Goal: Check status: Check status

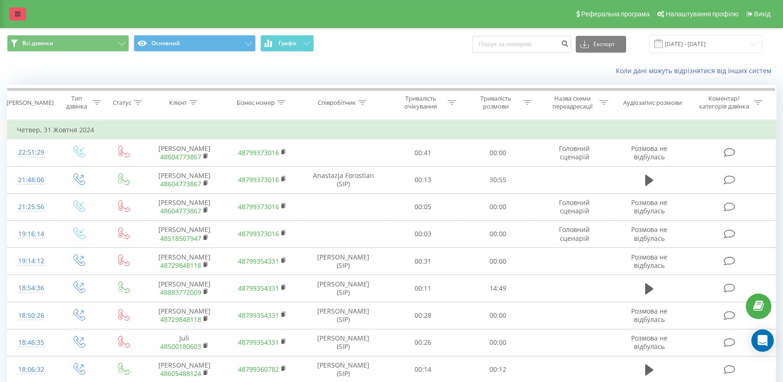
click at [16, 11] on icon at bounding box center [18, 14] width 6 height 7
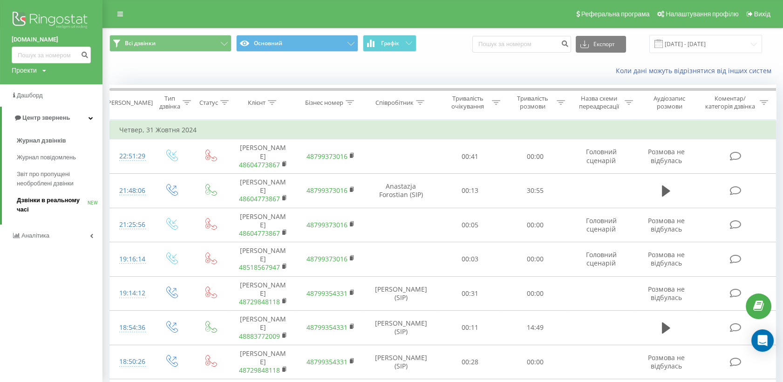
click at [52, 202] on span "Дзвінки в реальному часі" at bounding box center [52, 205] width 71 height 19
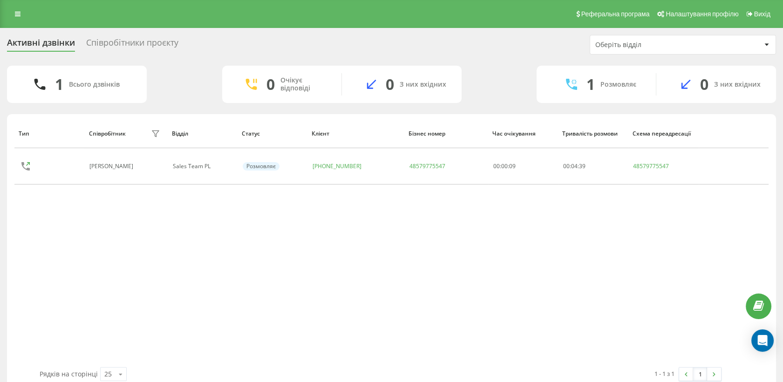
click at [146, 43] on div "Співробітники проєкту" at bounding box center [132, 45] width 92 height 14
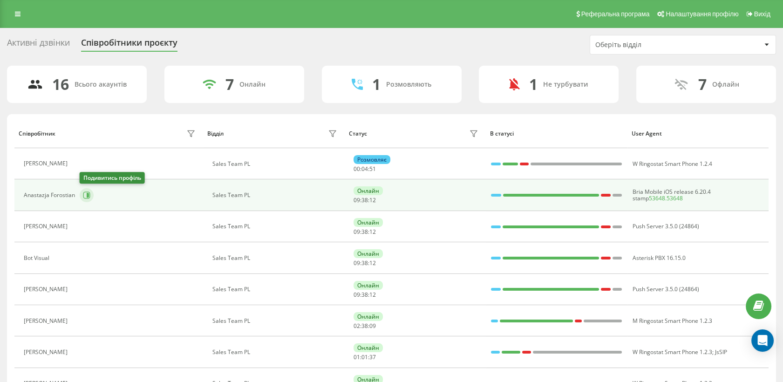
click at [82, 193] on button at bounding box center [87, 195] width 14 height 14
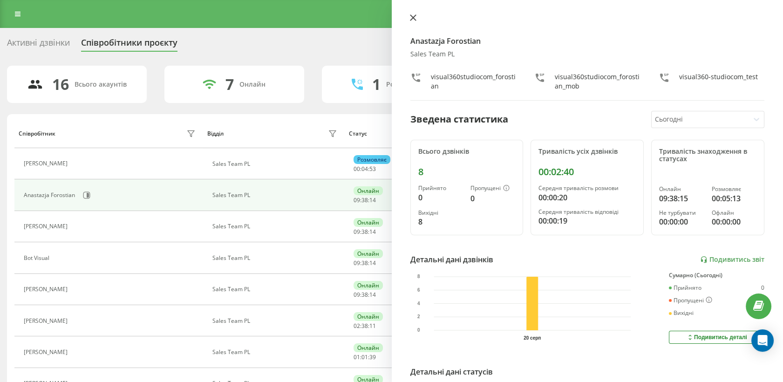
click at [408, 20] on button at bounding box center [413, 18] width 12 height 9
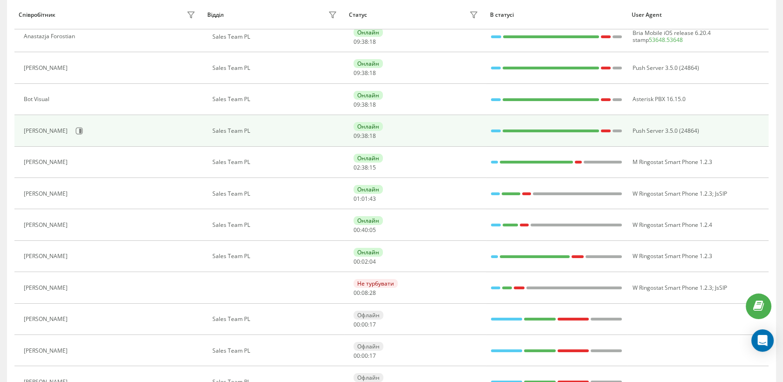
scroll to position [137, 0]
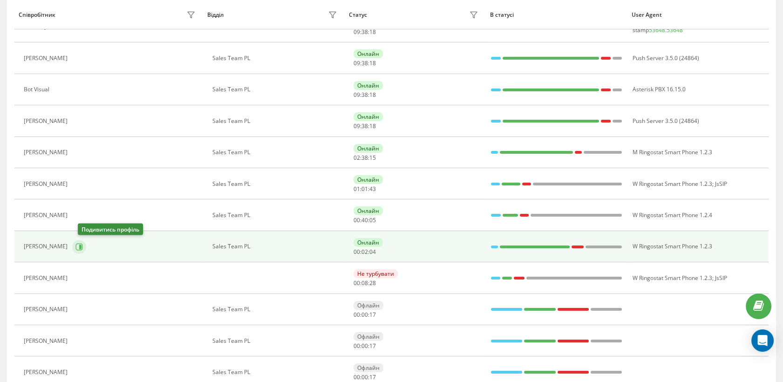
click at [81, 244] on icon at bounding box center [80, 246] width 2 height 5
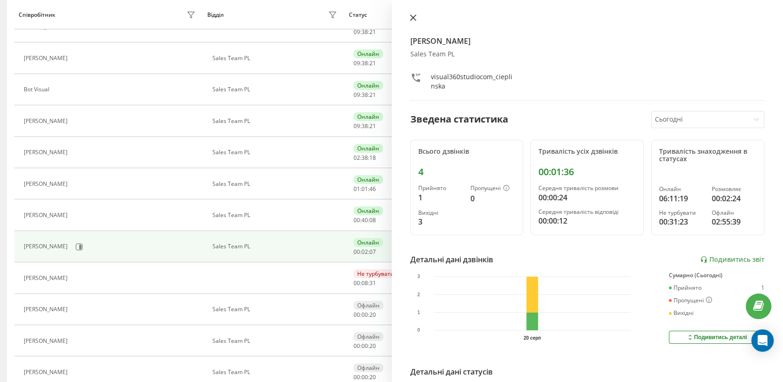
click at [416, 18] on icon at bounding box center [413, 17] width 7 height 7
